Goal: Information Seeking & Learning: Learn about a topic

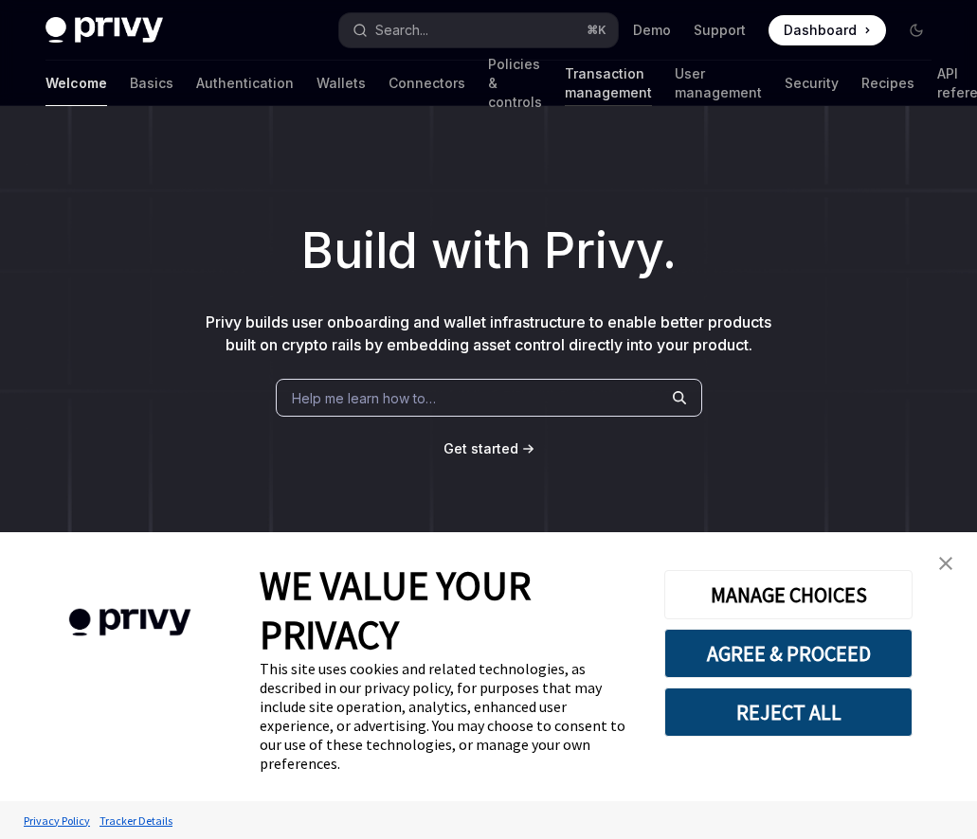
click at [565, 92] on link "Transaction management" at bounding box center [608, 83] width 87 height 45
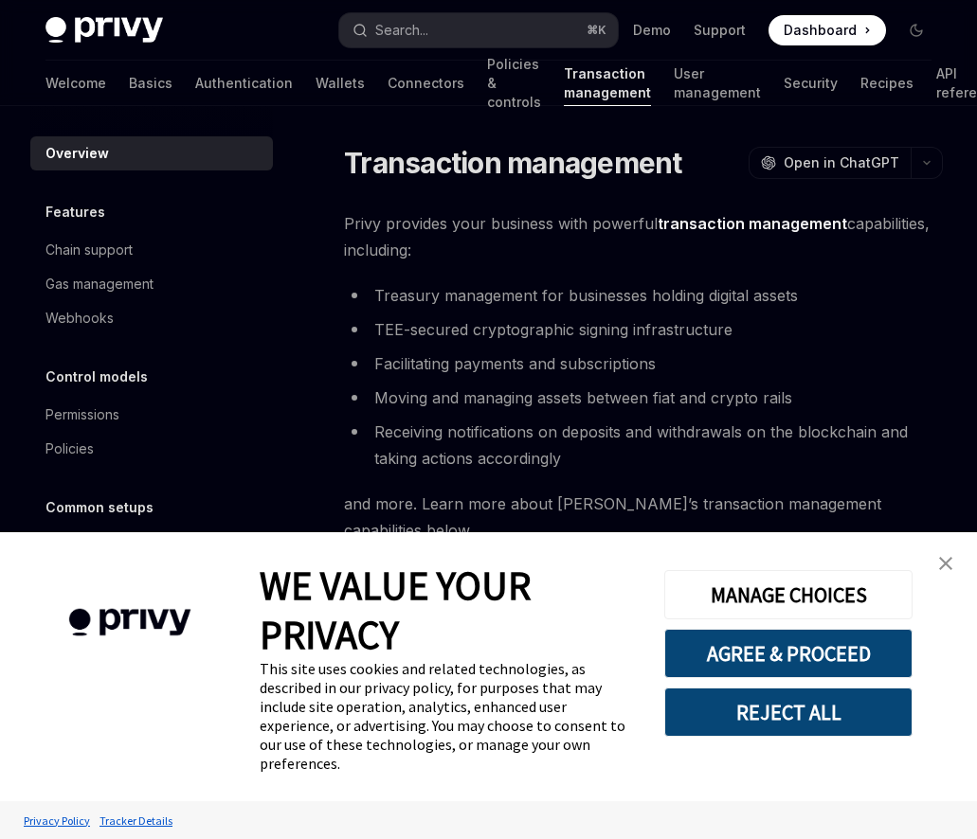
click at [950, 550] on link "close banner" at bounding box center [945, 564] width 38 height 38
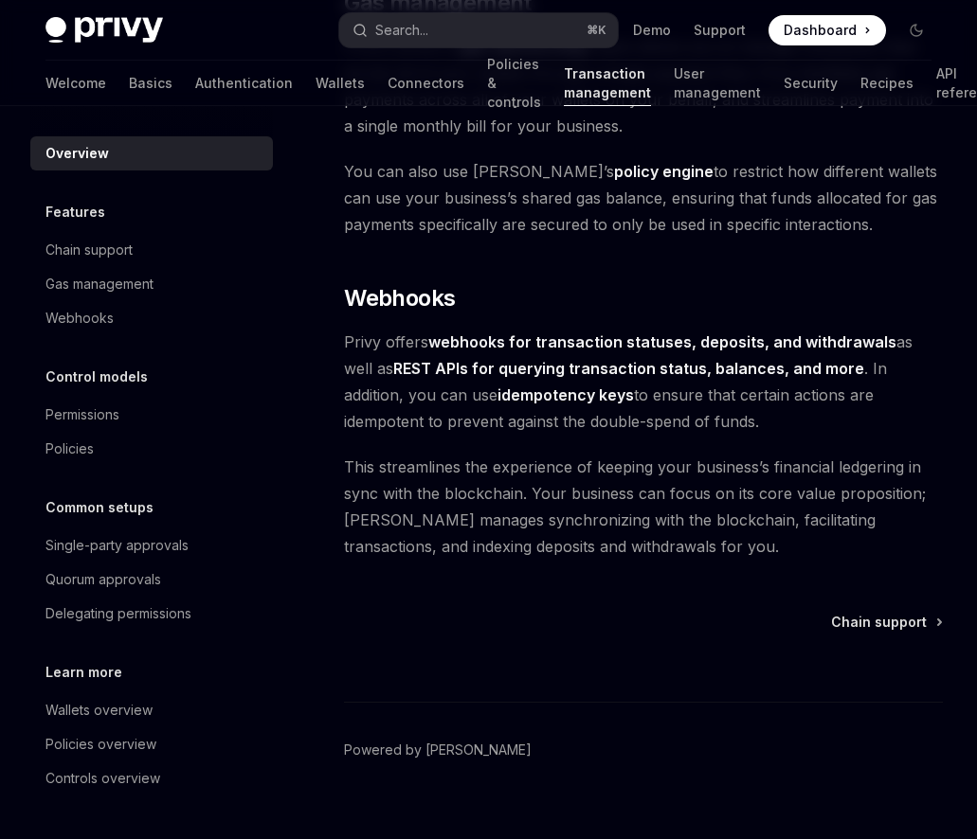
scroll to position [1868, 0]
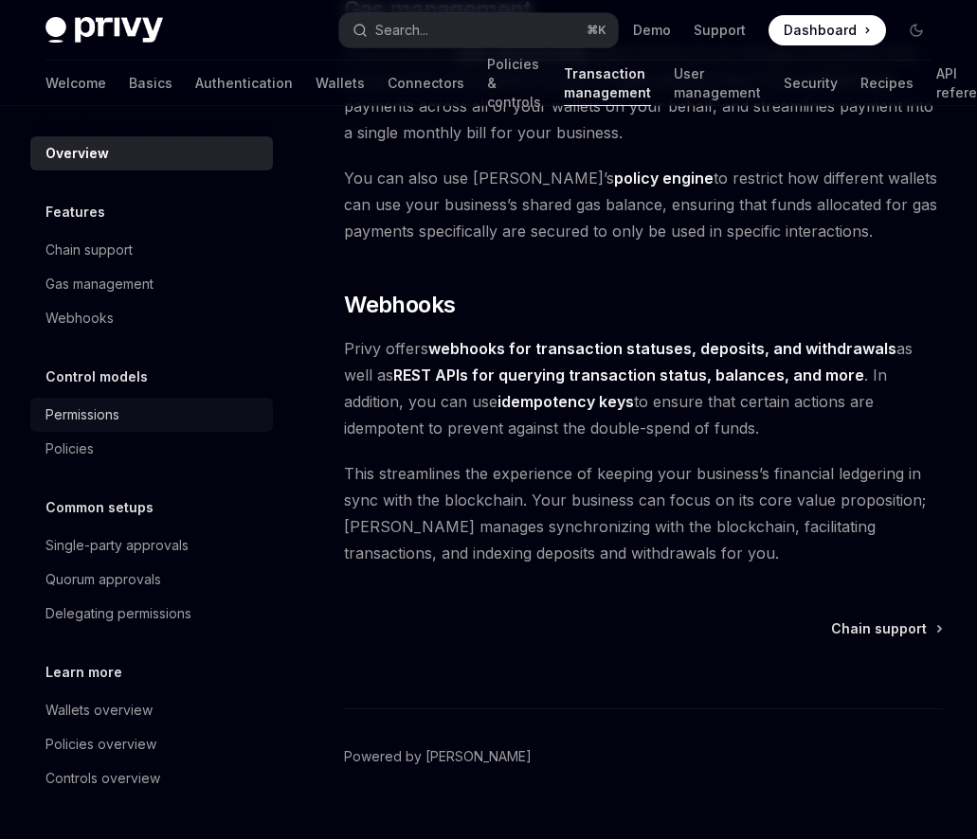
click at [146, 421] on div "Permissions" at bounding box center [153, 415] width 216 height 23
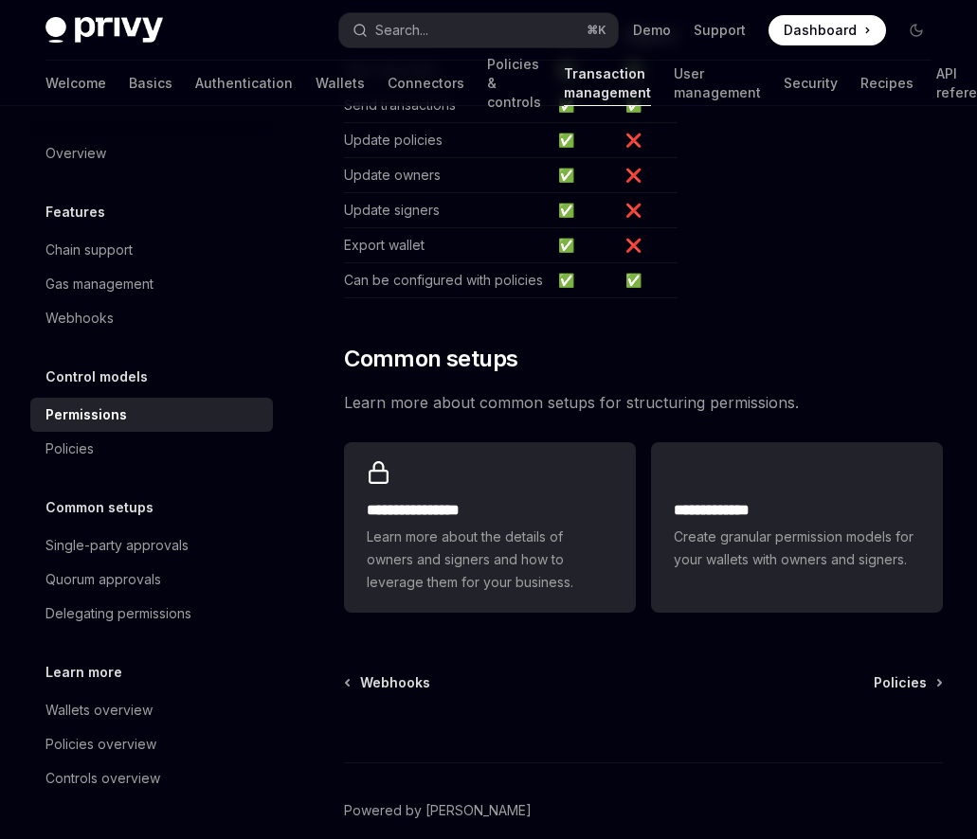
scroll to position [1296, 0]
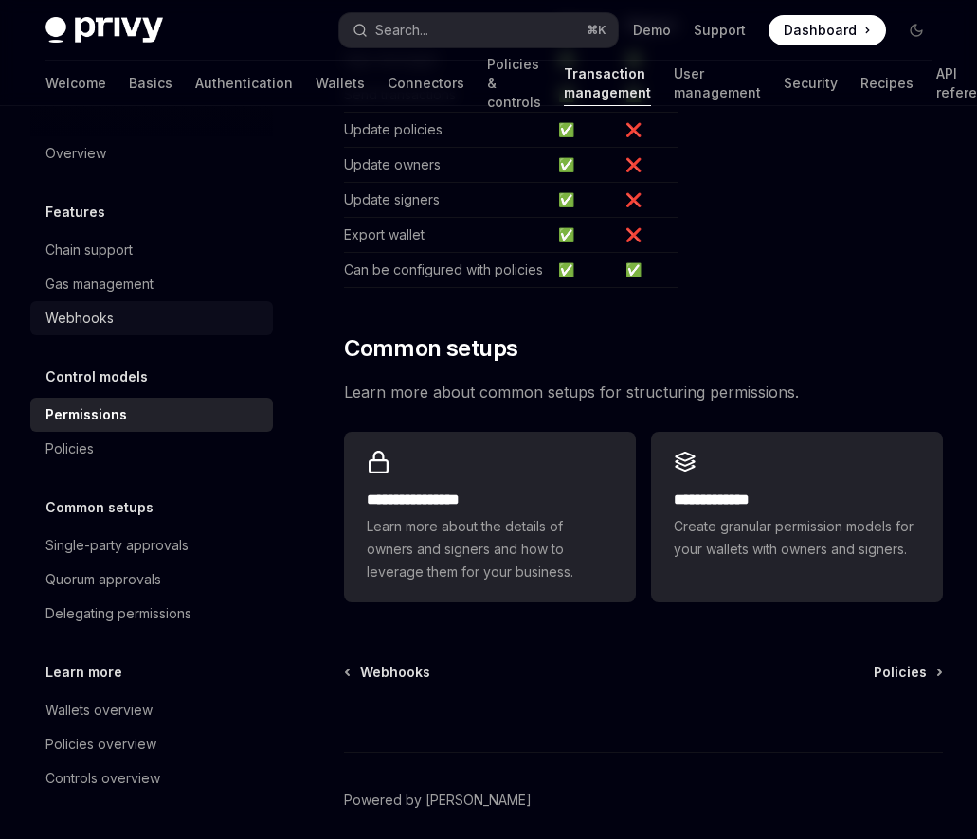
click at [124, 305] on link "Webhooks" at bounding box center [151, 318] width 242 height 34
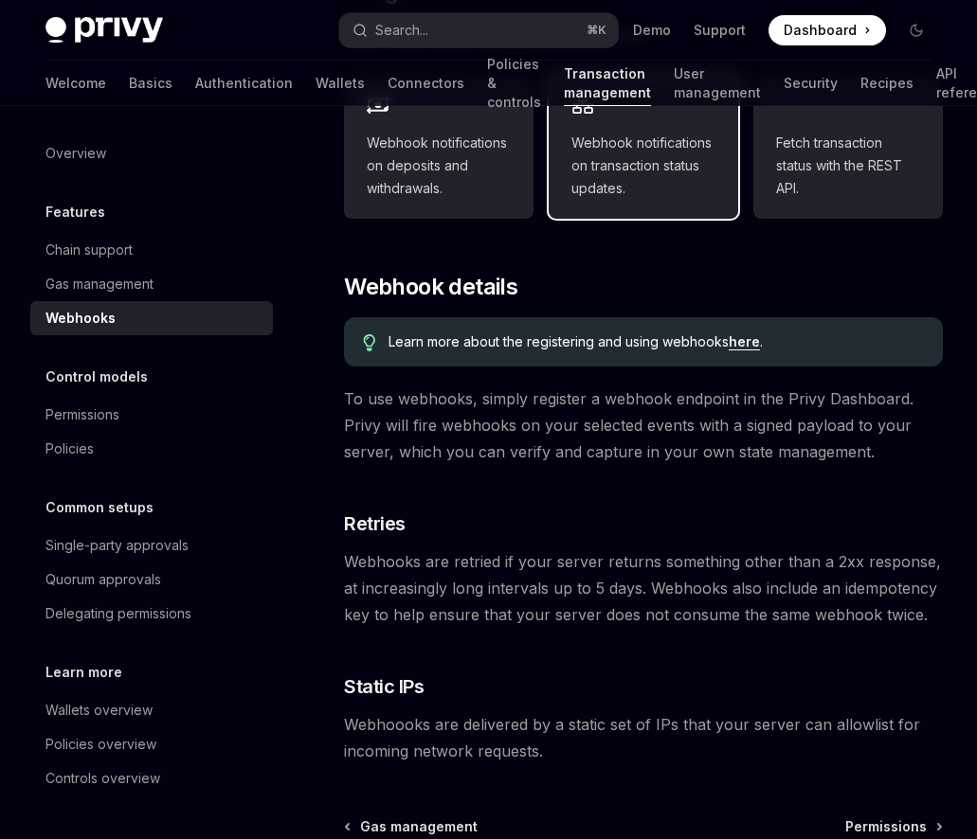
scroll to position [1282, 0]
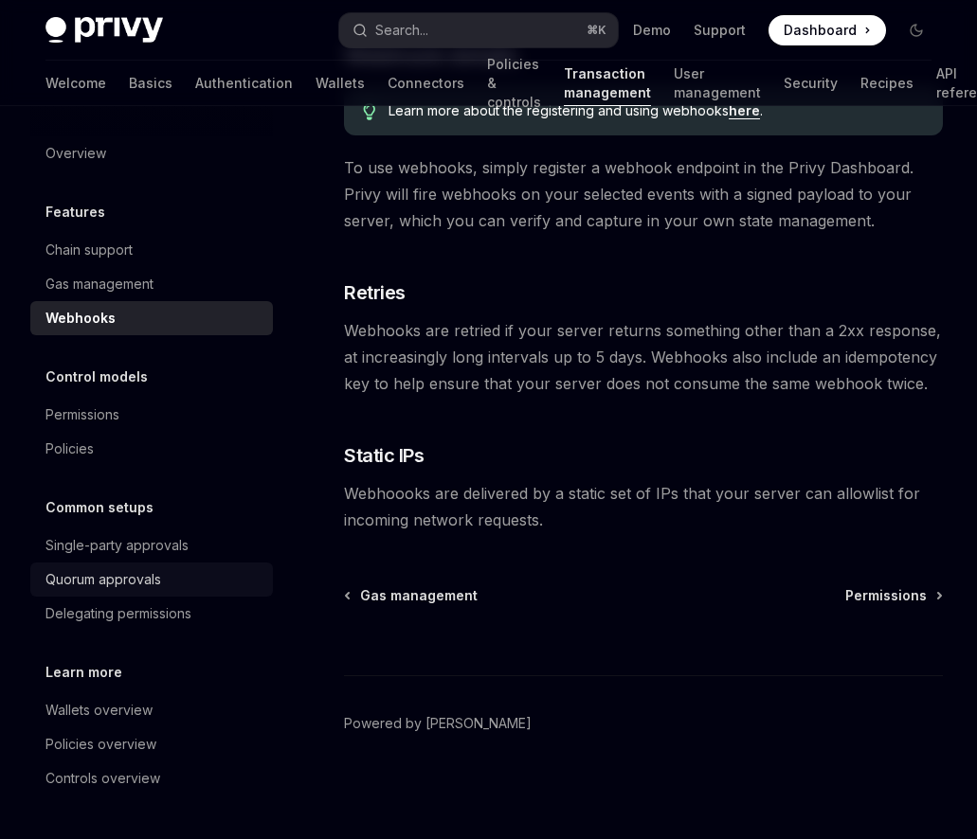
click at [142, 576] on div "Quorum approvals" at bounding box center [103, 579] width 116 height 23
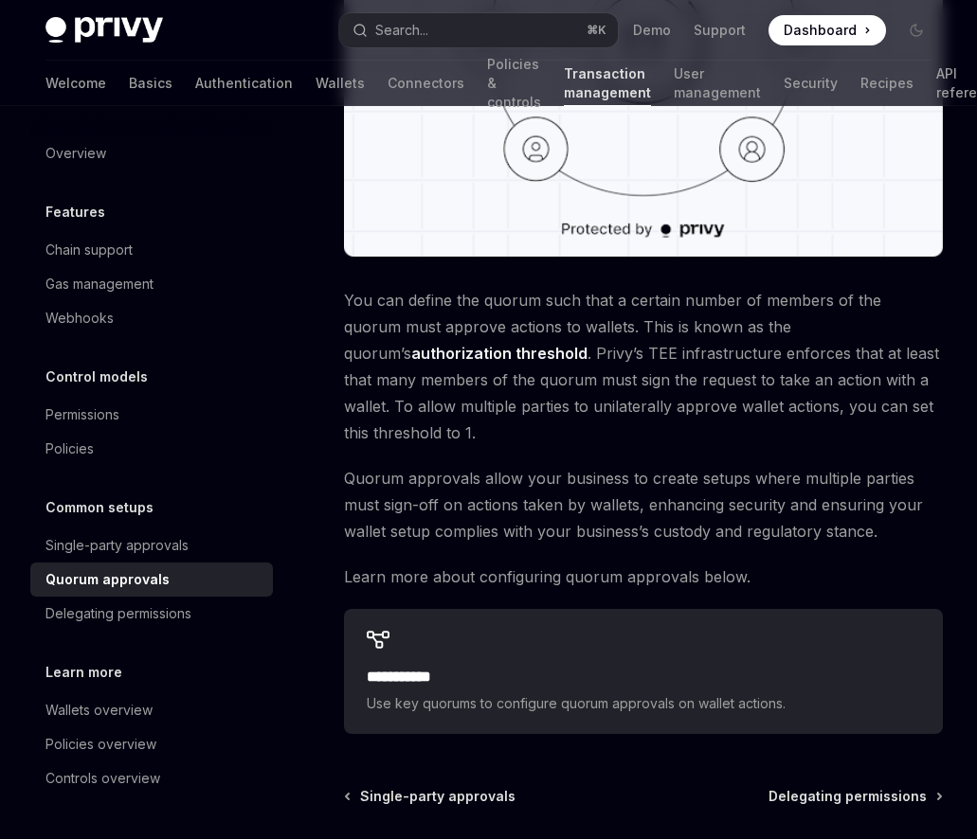
scroll to position [415, 0]
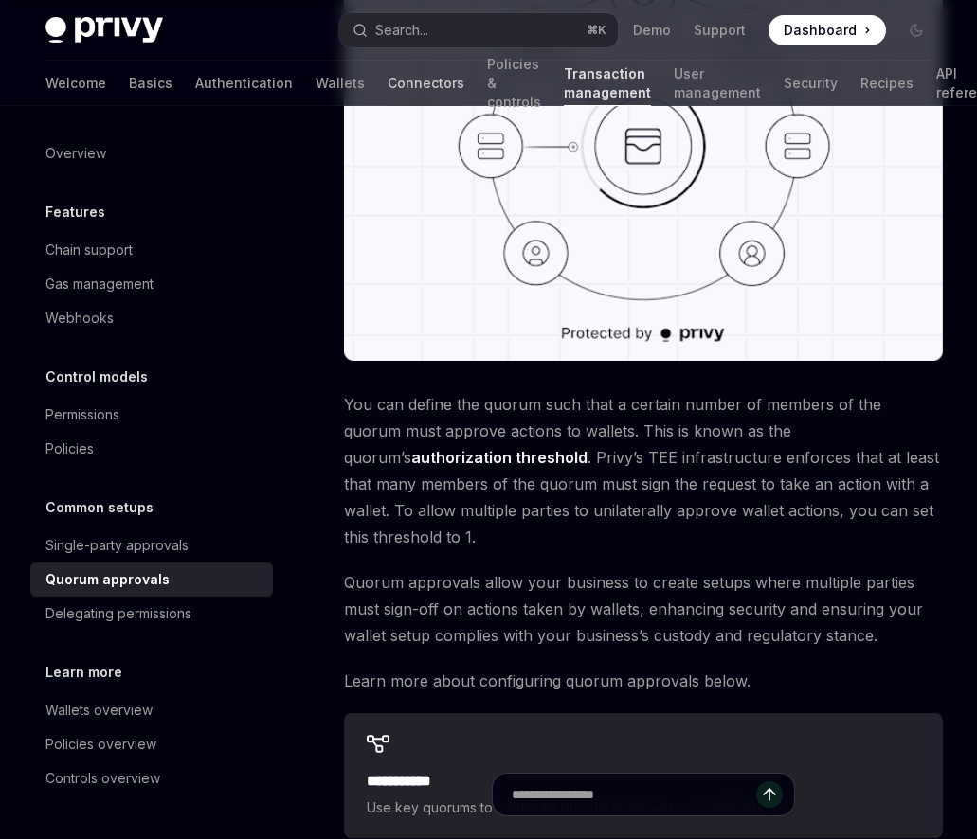
click at [387, 77] on link "Connectors" at bounding box center [425, 83] width 77 height 45
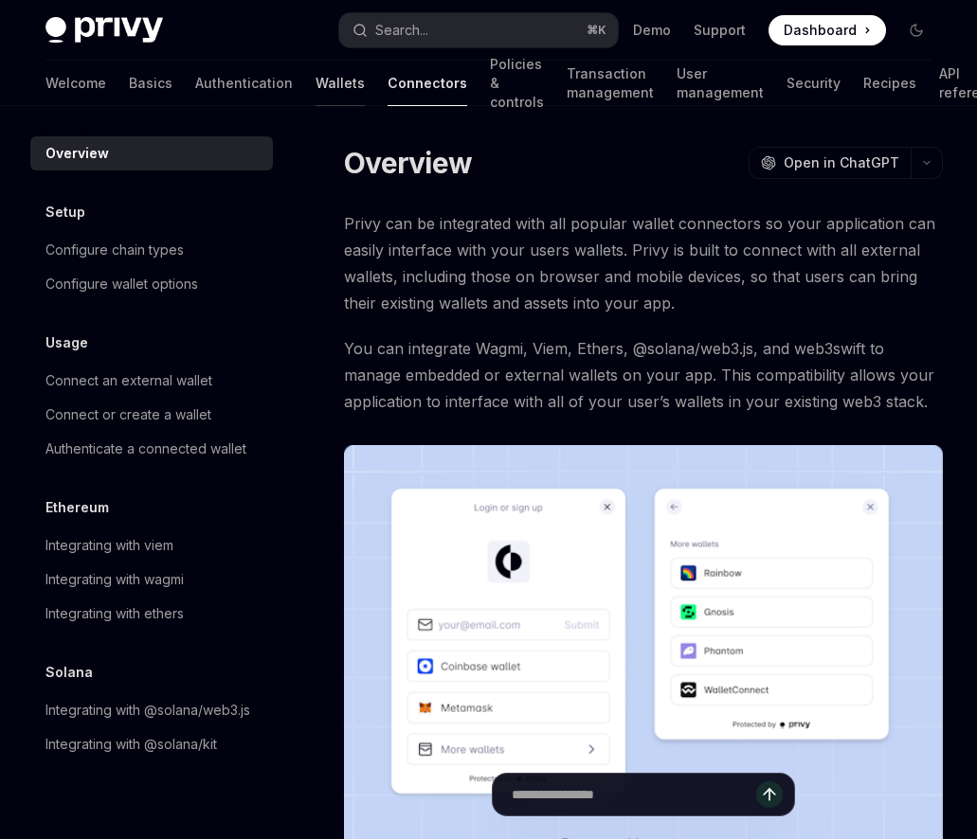
click at [315, 94] on link "Wallets" at bounding box center [339, 83] width 49 height 45
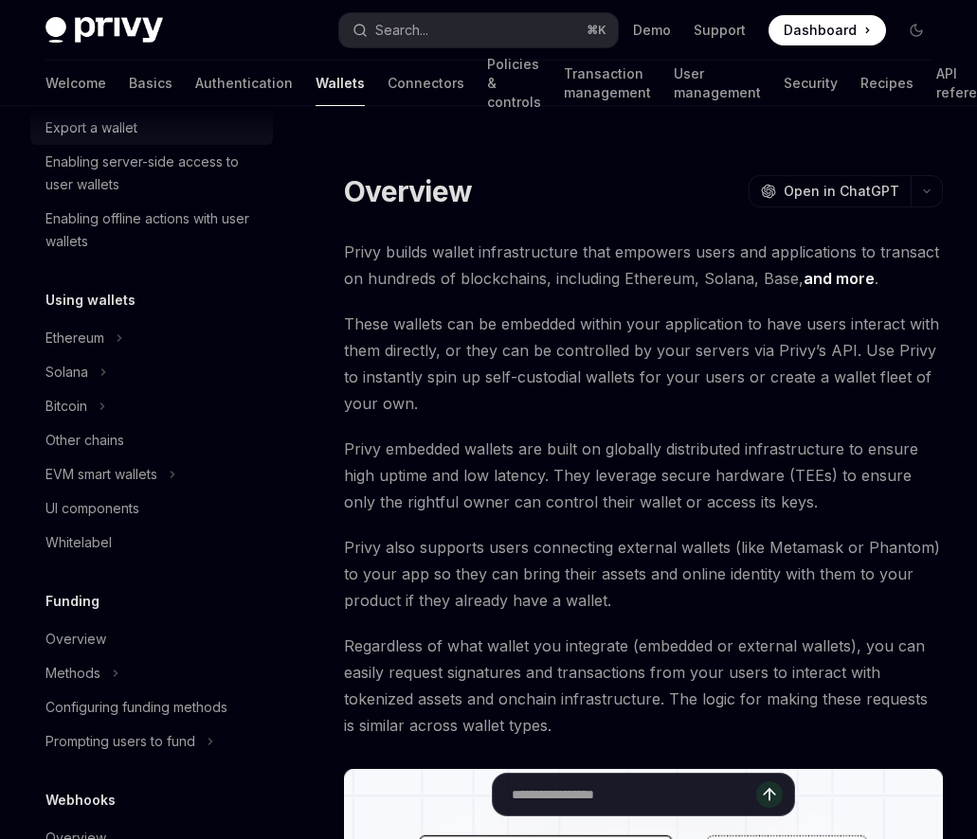
scroll to position [323, 0]
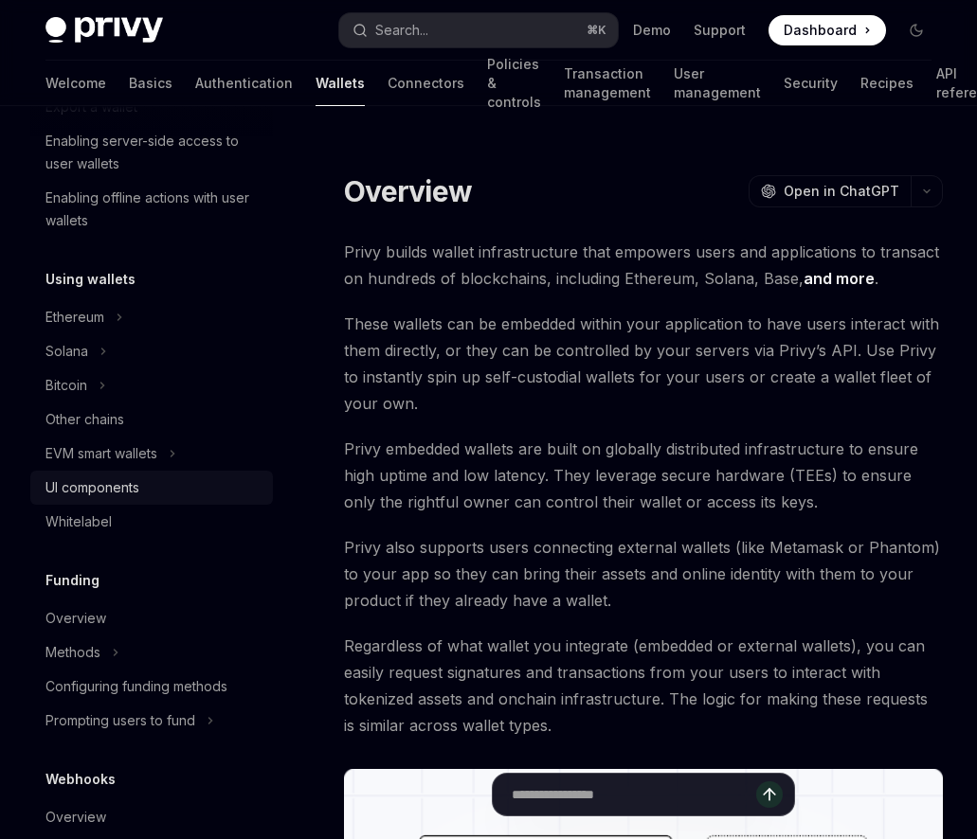
click at [114, 486] on div "UI components" at bounding box center [92, 487] width 94 height 23
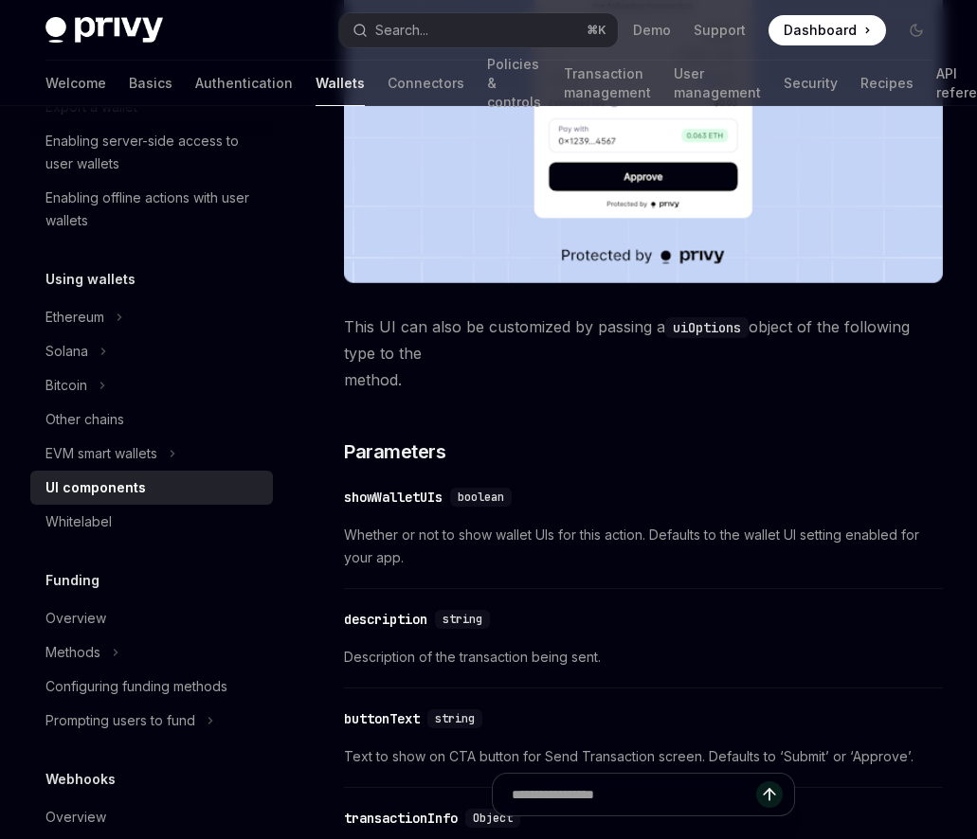
scroll to position [1956, 0]
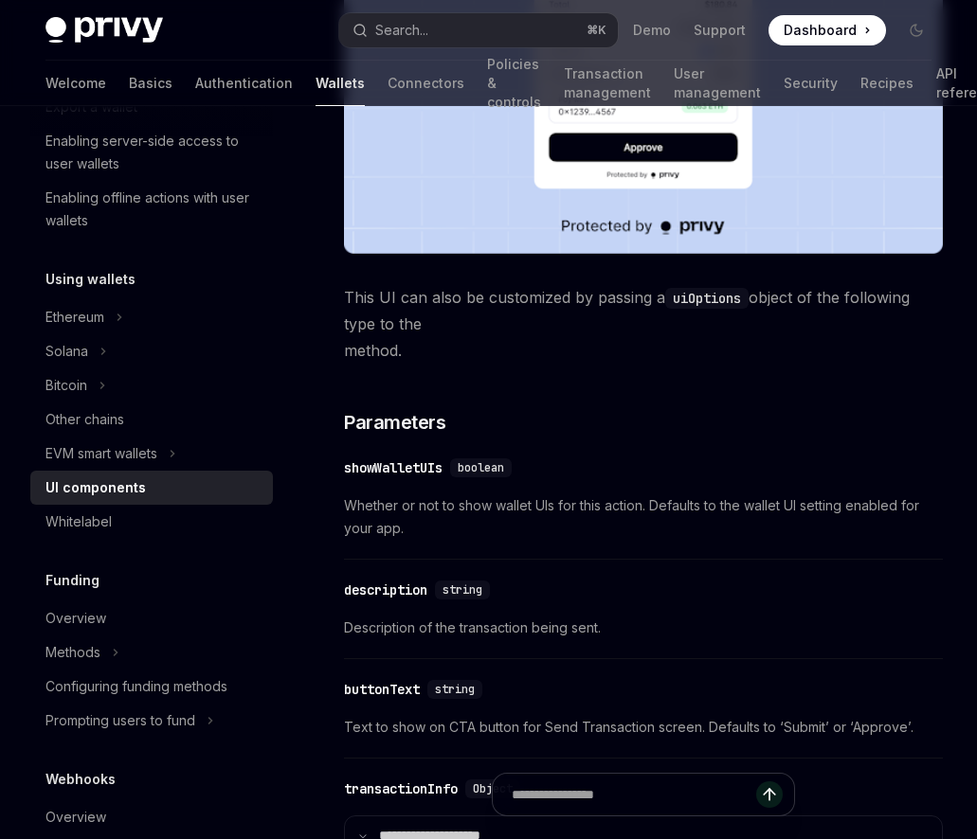
click at [708, 296] on code "uiOptions" at bounding box center [706, 298] width 83 height 21
copy code "uiOptions"
click at [541, 509] on span "Whether or not to show wallet UIs for this action. Defaults to the wallet UI se…" at bounding box center [643, 516] width 599 height 45
click at [490, 23] on button "Search... ⌘ K" at bounding box center [478, 30] width 278 height 34
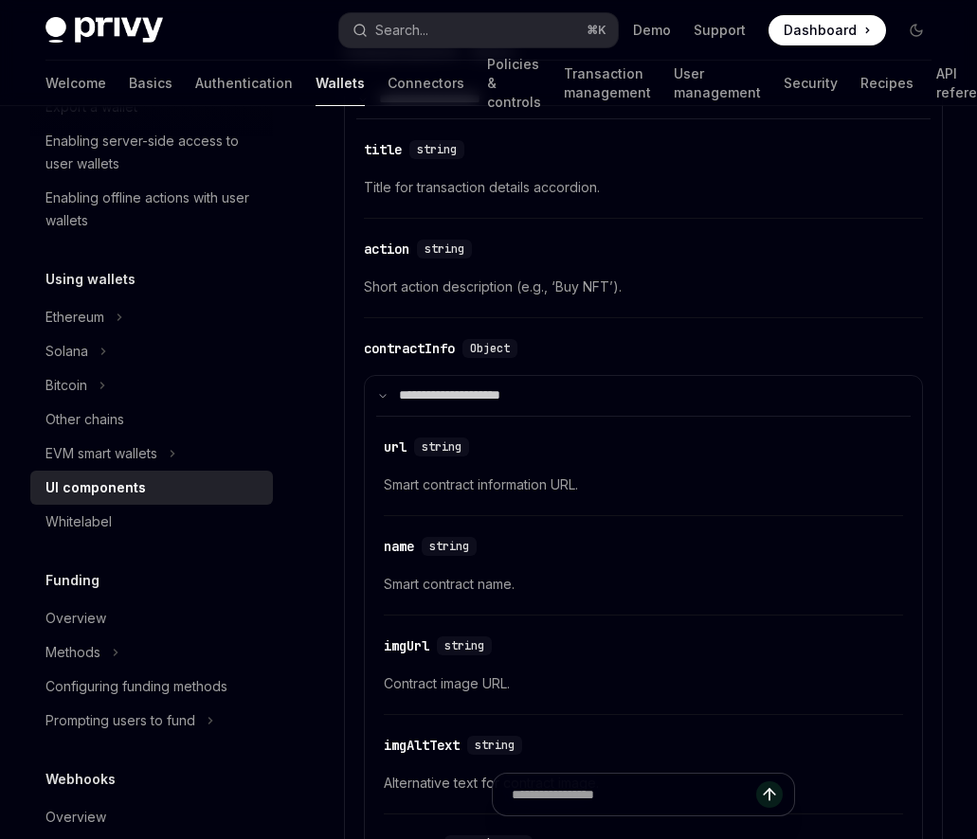
scroll to position [2667, 0]
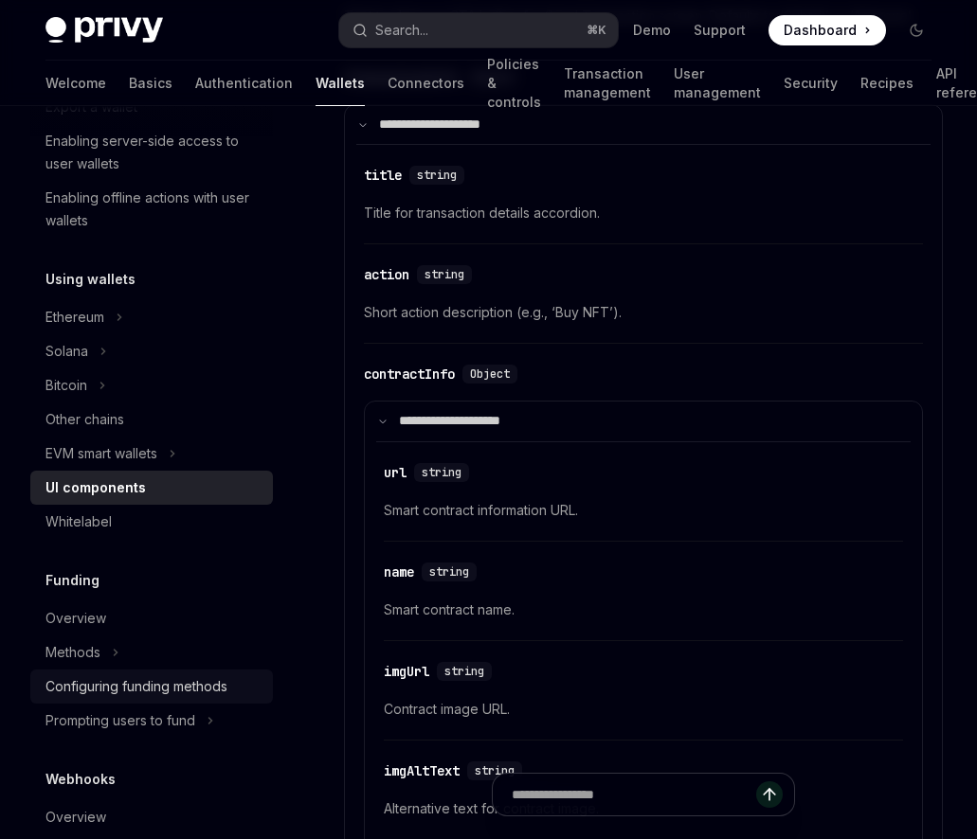
click at [153, 683] on div "Configuring funding methods" at bounding box center [136, 686] width 182 height 23
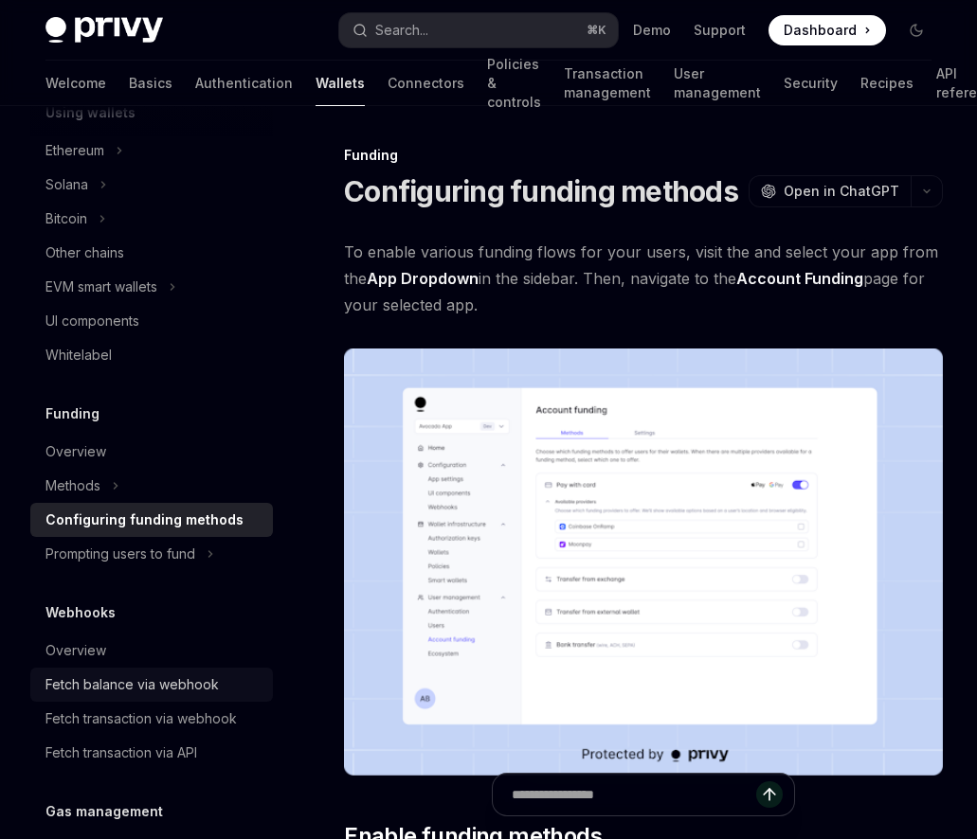
scroll to position [523, 0]
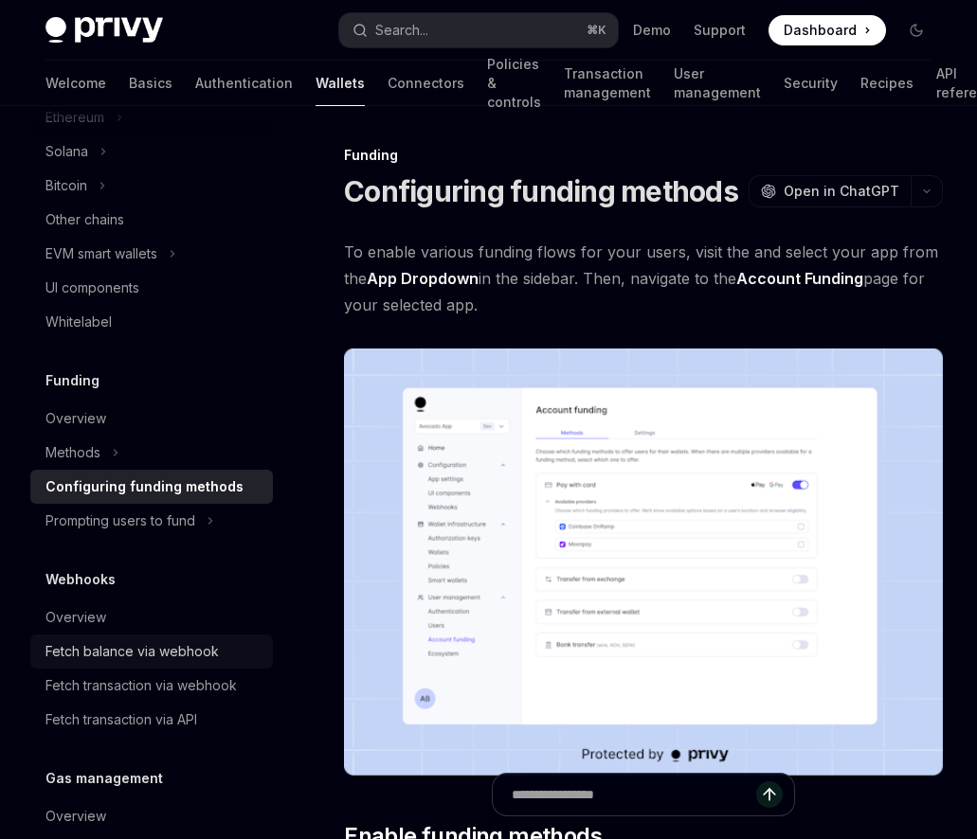
click at [137, 668] on link "Fetch balance via webhook" at bounding box center [151, 652] width 242 height 34
type textarea "*"
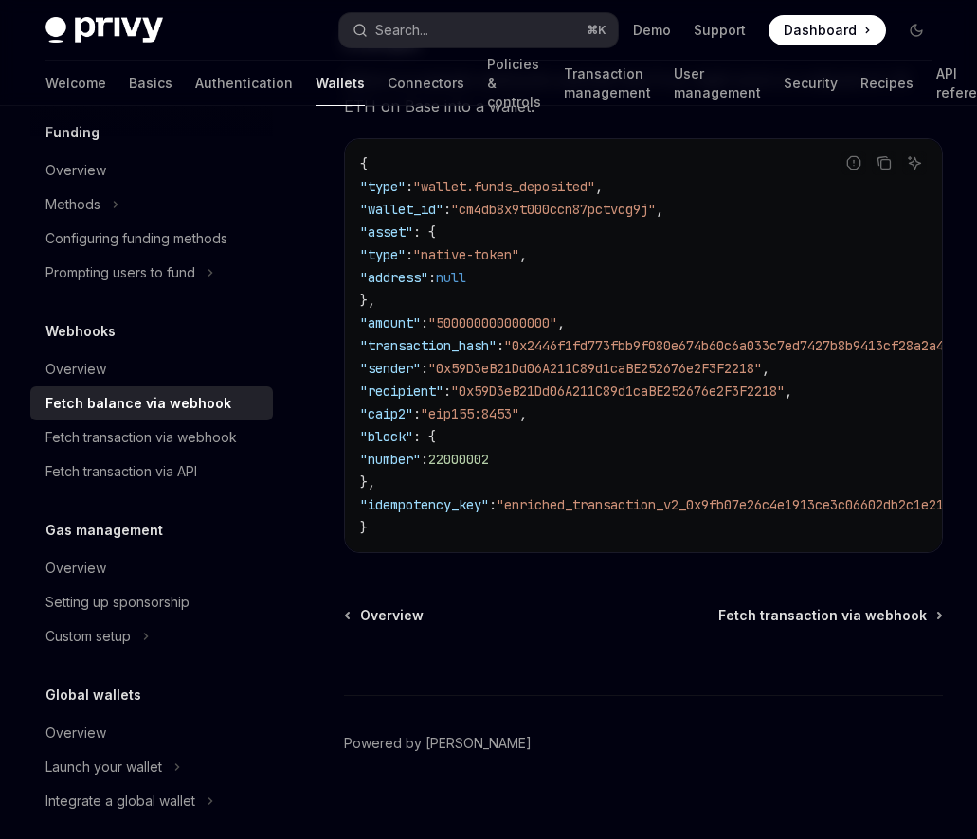
scroll to position [769, 0]
